Goal: Task Accomplishment & Management: Manage account settings

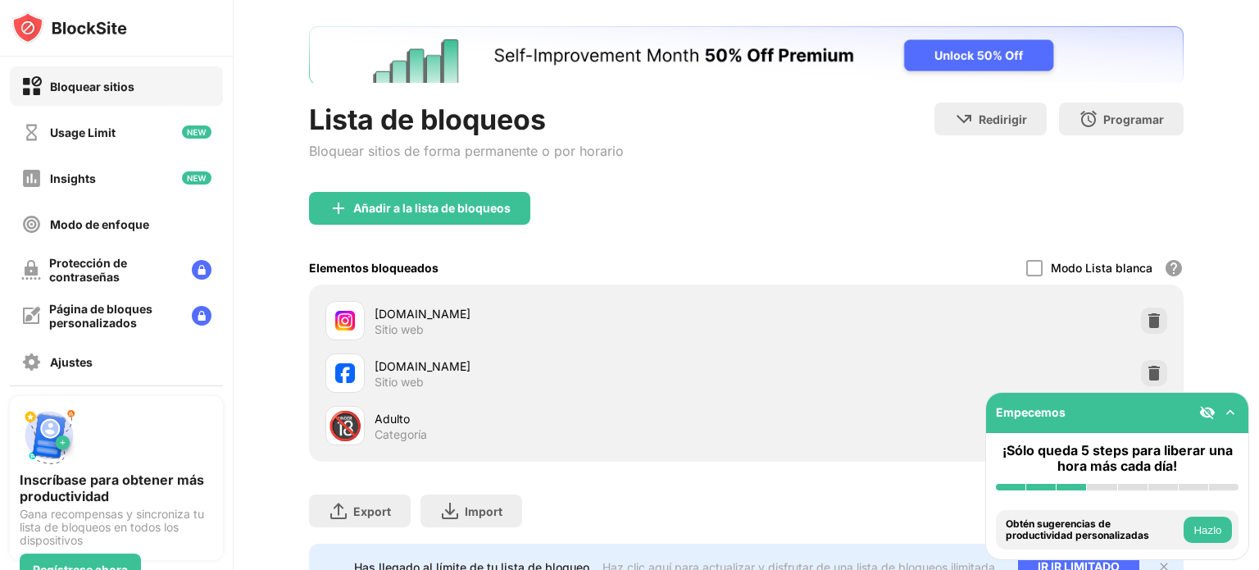
scroll to position [153, 0]
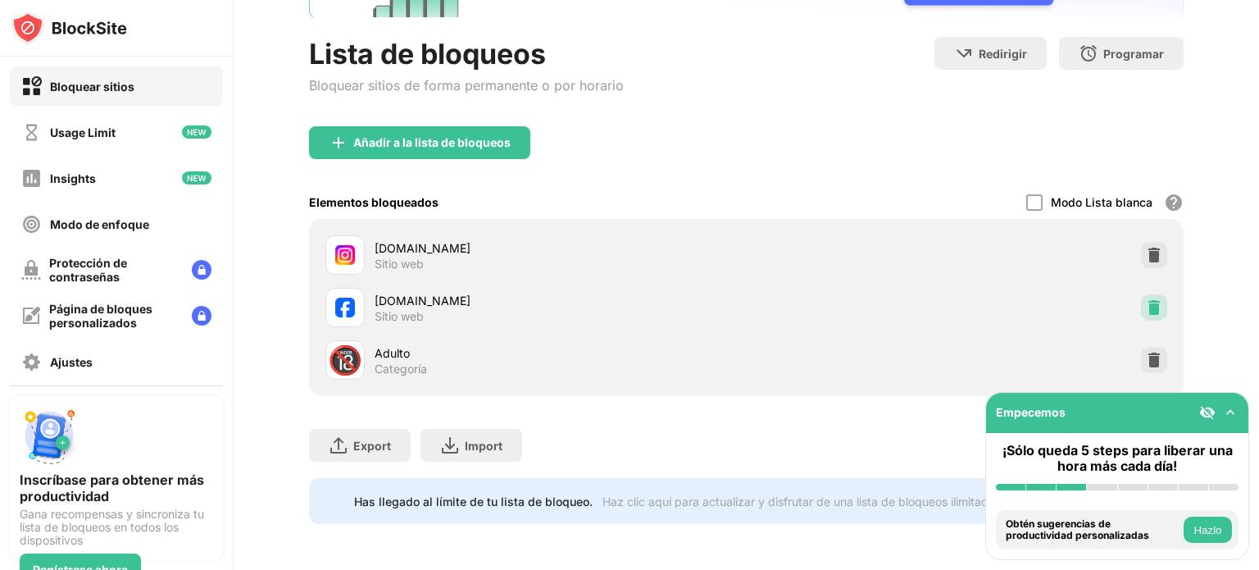
click at [1146, 299] on img at bounding box center [1154, 307] width 16 height 16
